Goal: Find specific page/section

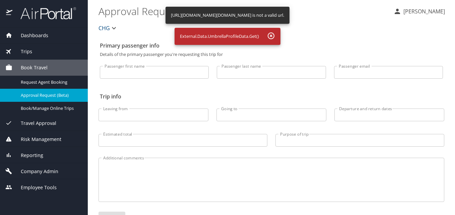
click at [30, 156] on span "Reporting" at bounding box center [27, 155] width 31 height 7
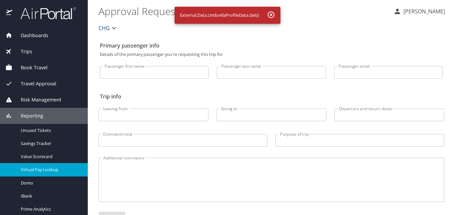
click at [39, 167] on span "Virtual Pay Lookup" at bounding box center [50, 170] width 59 height 6
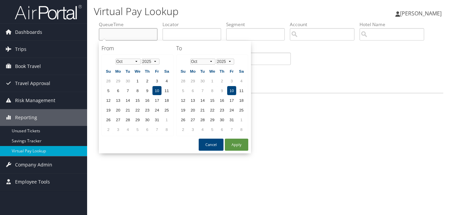
click at [135, 38] on input "text" at bounding box center [128, 34] width 59 height 12
click at [21, 34] on span "Dashboards" at bounding box center [28, 32] width 27 height 17
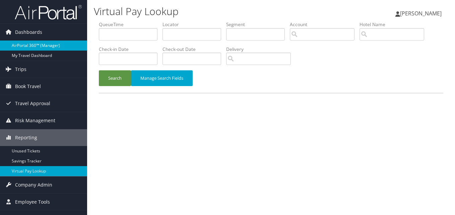
click at [22, 45] on link "AirPortal 360™ (Manager)" at bounding box center [43, 46] width 87 height 10
